Goal: Task Accomplishment & Management: Use online tool/utility

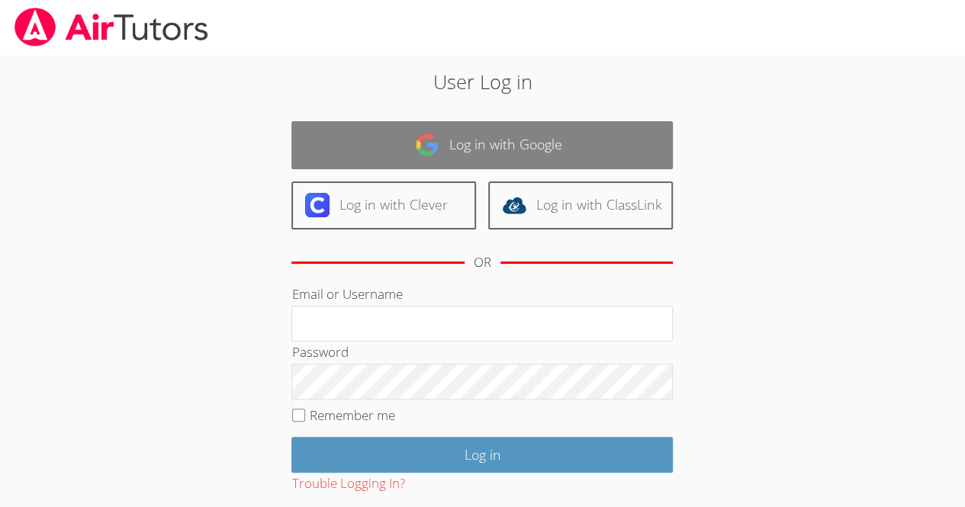
click at [456, 127] on link "Log in with Google" at bounding box center [481, 145] width 381 height 48
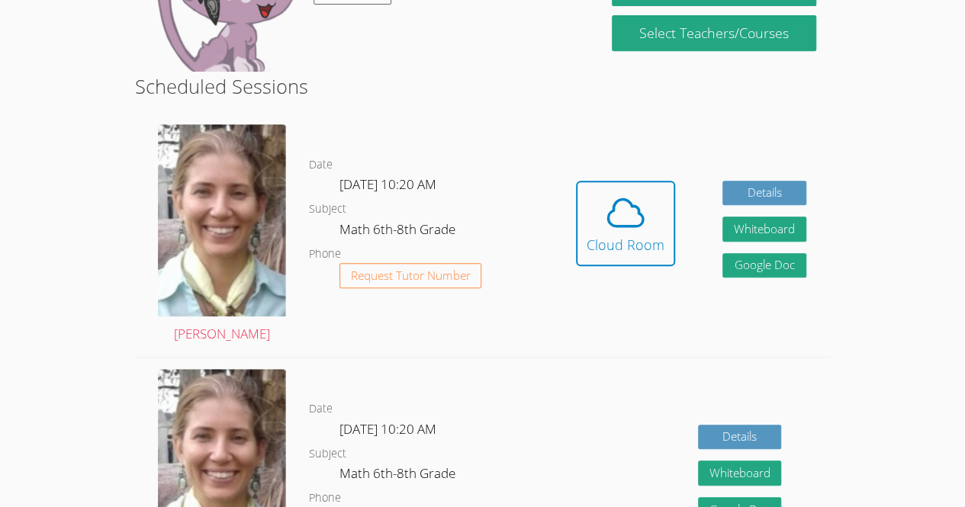
scroll to position [368, 0]
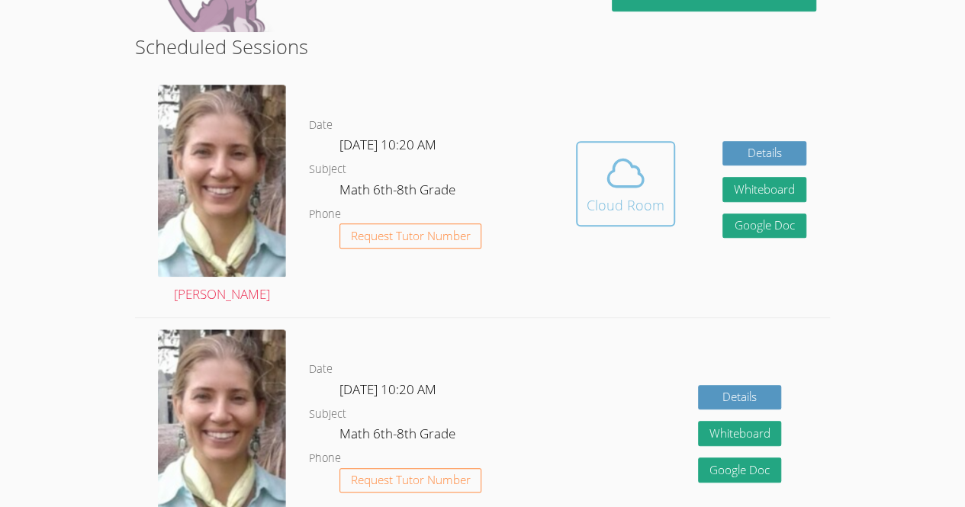
click at [621, 173] on icon at bounding box center [625, 173] width 43 height 43
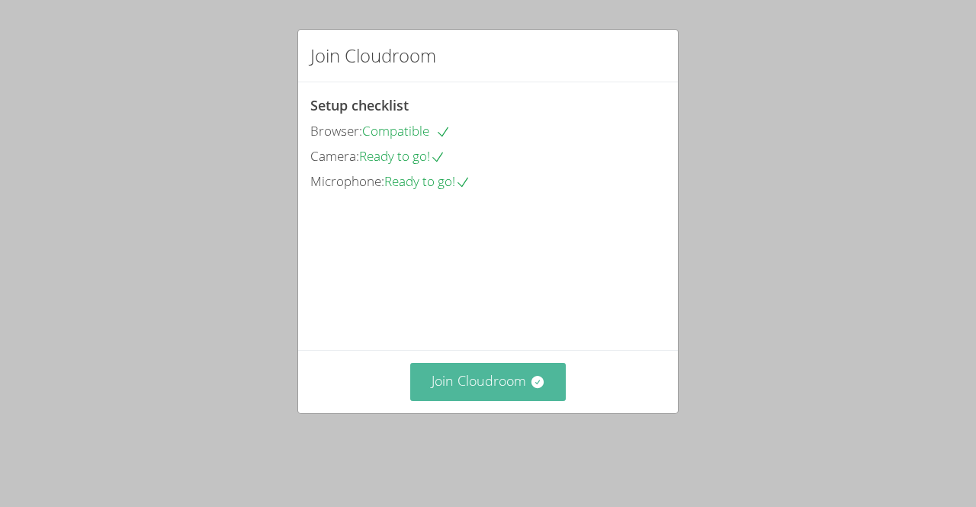
click at [492, 400] on button "Join Cloudroom" at bounding box center [488, 381] width 156 height 37
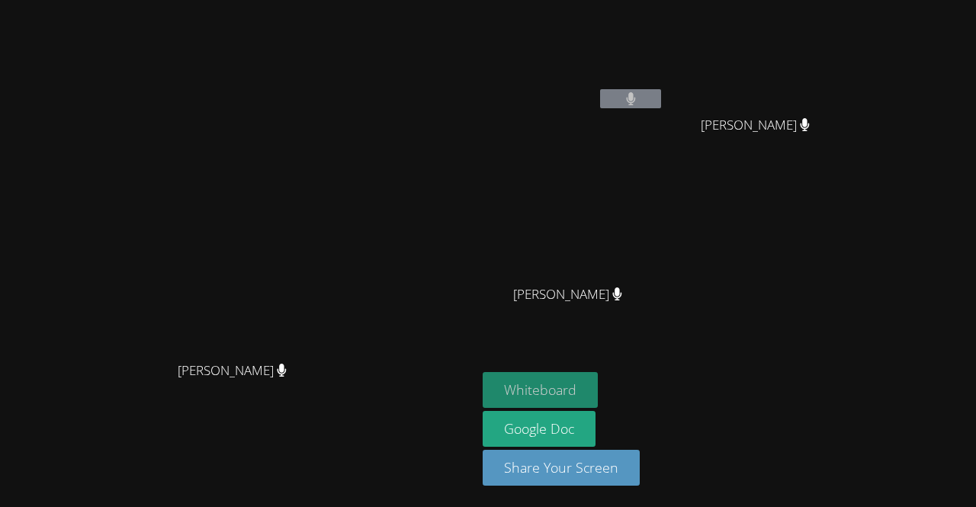
click at [598, 396] on button "Whiteboard" at bounding box center [540, 390] width 115 height 36
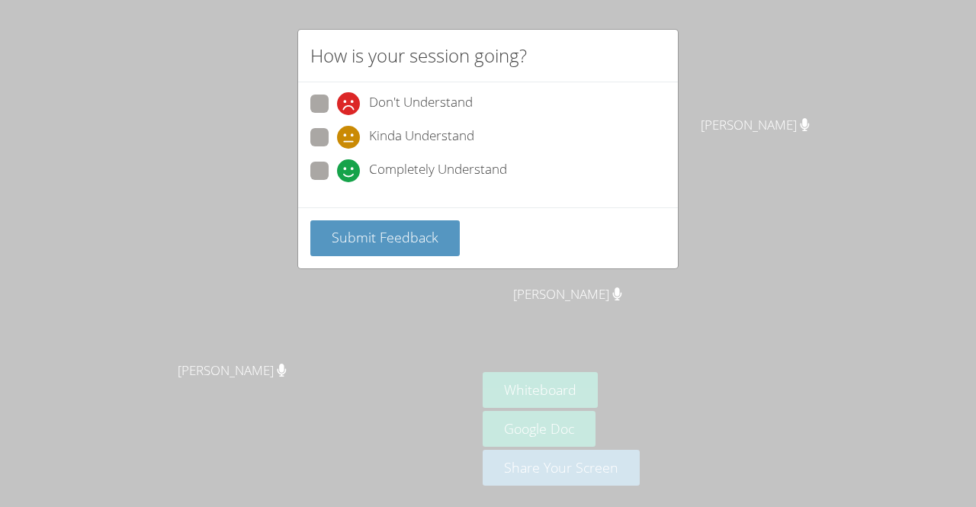
click at [478, 160] on span "Completely Understand" at bounding box center [438, 170] width 138 height 23
click at [350, 162] on input "Completely Understand" at bounding box center [343, 168] width 13 height 13
radio input "true"
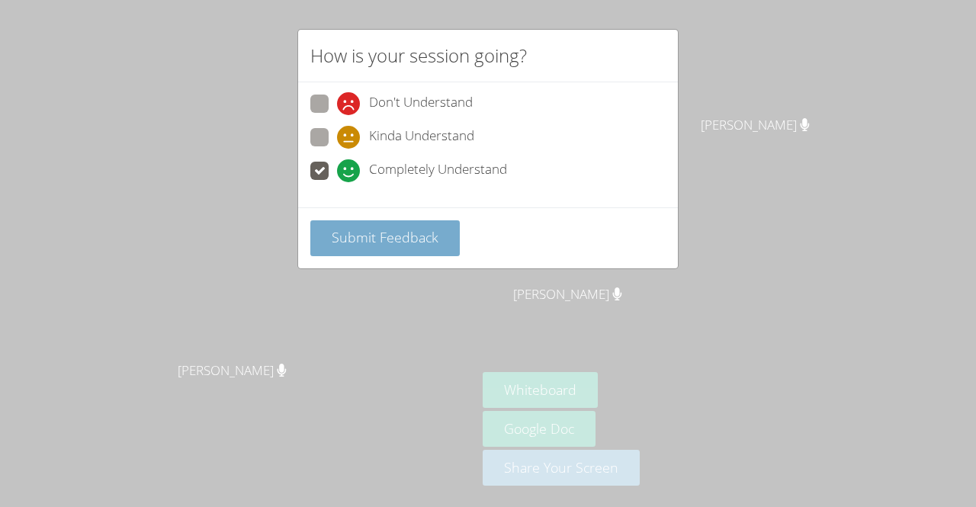
click at [320, 236] on button "Submit Feedback" at bounding box center [384, 238] width 149 height 36
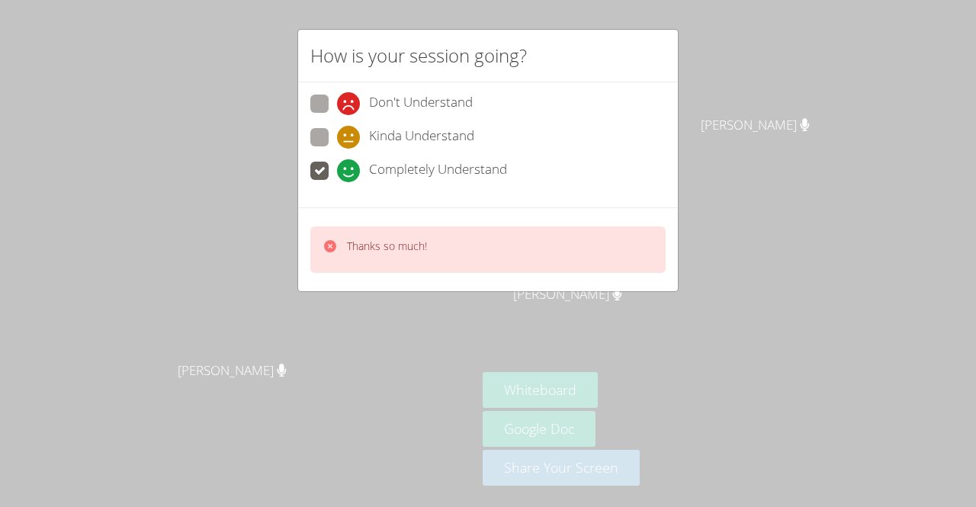
click at [339, 247] on div "Thanks so much!" at bounding box center [375, 250] width 104 height 22
click at [333, 256] on div at bounding box center [330, 250] width 15 height 22
click at [323, 250] on icon at bounding box center [330, 246] width 15 height 15
click at [314, 253] on div "Thanks so much!" at bounding box center [487, 250] width 355 height 47
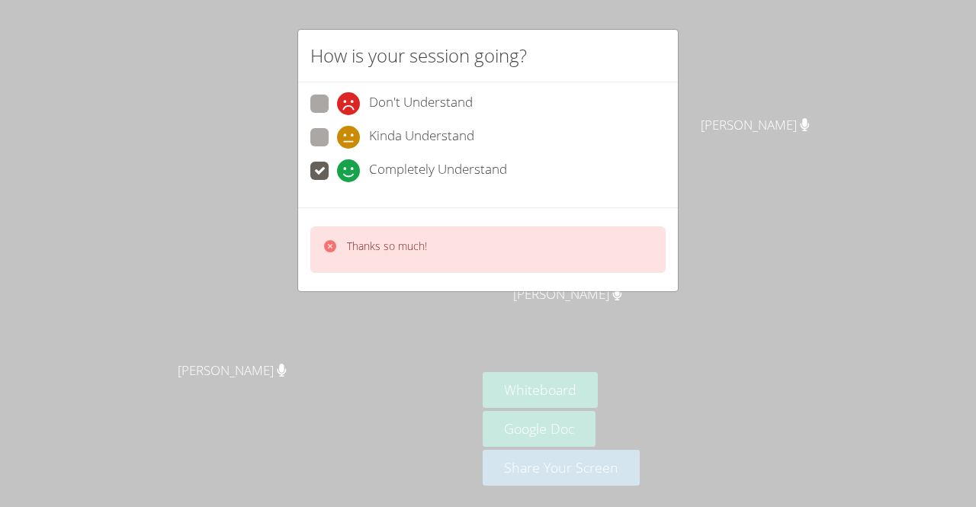
click at [214, 247] on div "How is your session going? Don't Understand Kinda Understand Completely Underst…" at bounding box center [488, 253] width 976 height 507
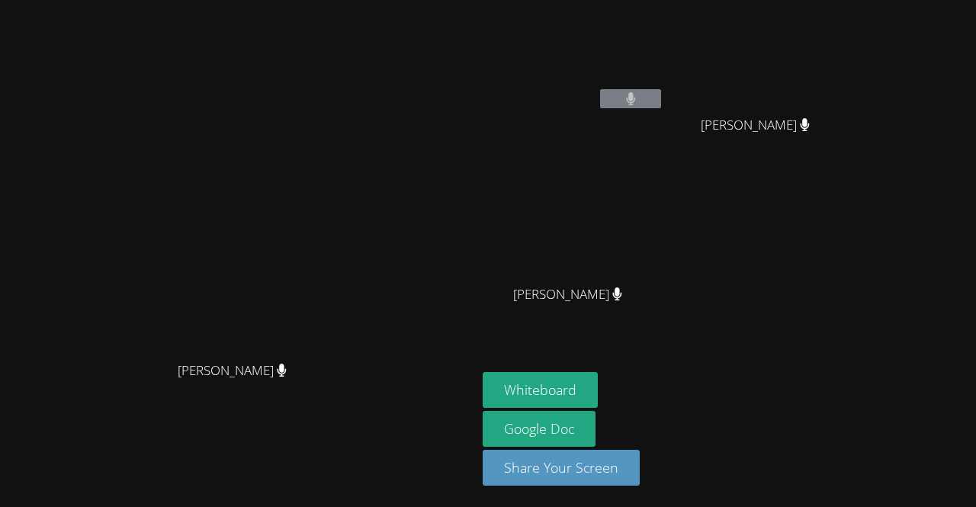
click at [664, 74] on video at bounding box center [574, 57] width 182 height 102
drag, startPoint x: 665, startPoint y: 299, endPoint x: 840, endPoint y: 361, distance: 186.0
click at [840, 361] on aside "Genesis Teo-Cotill [PERSON_NAME]-[PERSON_NAME]-[PERSON_NAME] [PERSON_NAME] [PER…" at bounding box center [667, 253] width 381 height 507
click at [622, 304] on span "[PERSON_NAME]" at bounding box center [567, 295] width 109 height 22
drag, startPoint x: 689, startPoint y: 296, endPoint x: 810, endPoint y: 320, distance: 123.6
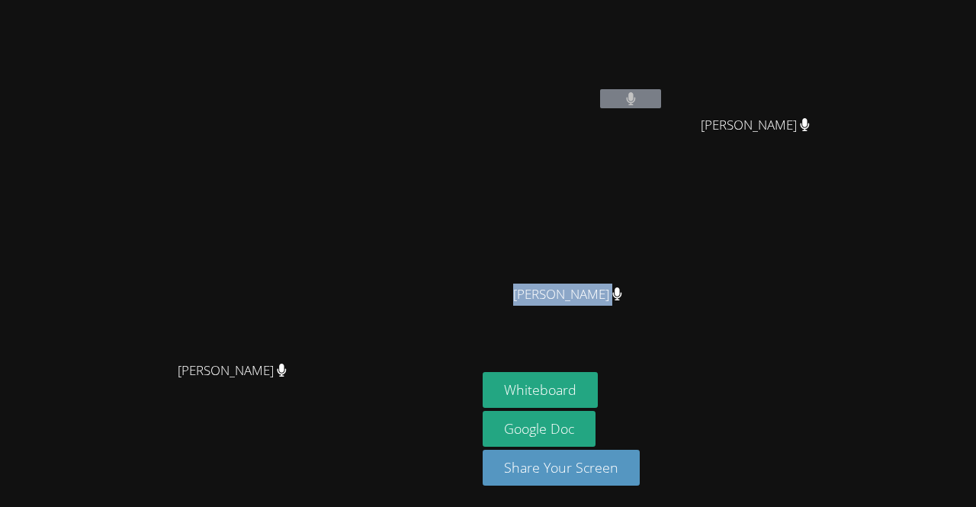
click at [810, 320] on div "Genesis Teo-Cotill [PERSON_NAME]-[PERSON_NAME]-[PERSON_NAME] [PERSON_NAME] [PER…" at bounding box center [667, 172] width 369 height 333
click at [598, 376] on button "Whiteboard" at bounding box center [540, 390] width 115 height 36
